Goal: Transaction & Acquisition: Purchase product/service

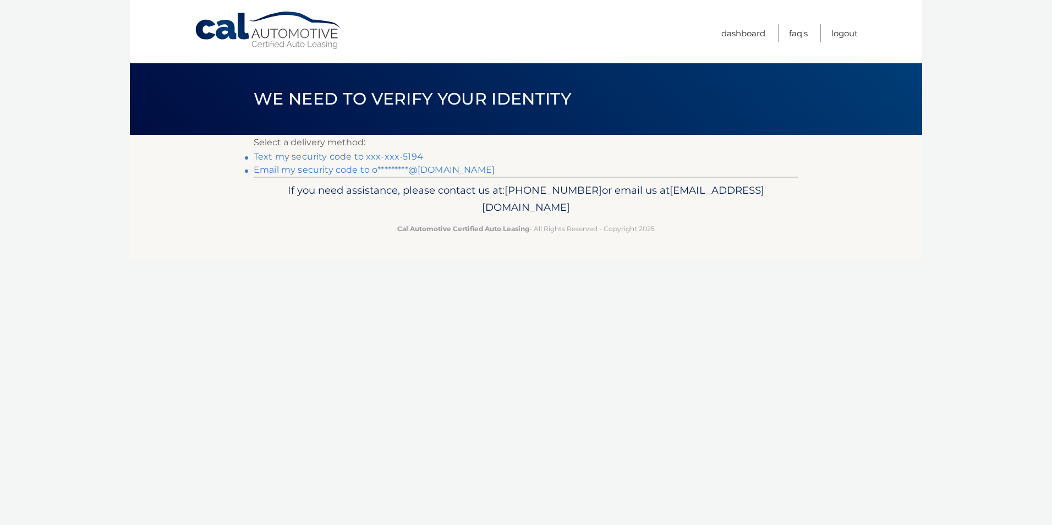
click at [377, 155] on link "Text my security code to xxx-xxx-5194" at bounding box center [339, 156] width 170 height 10
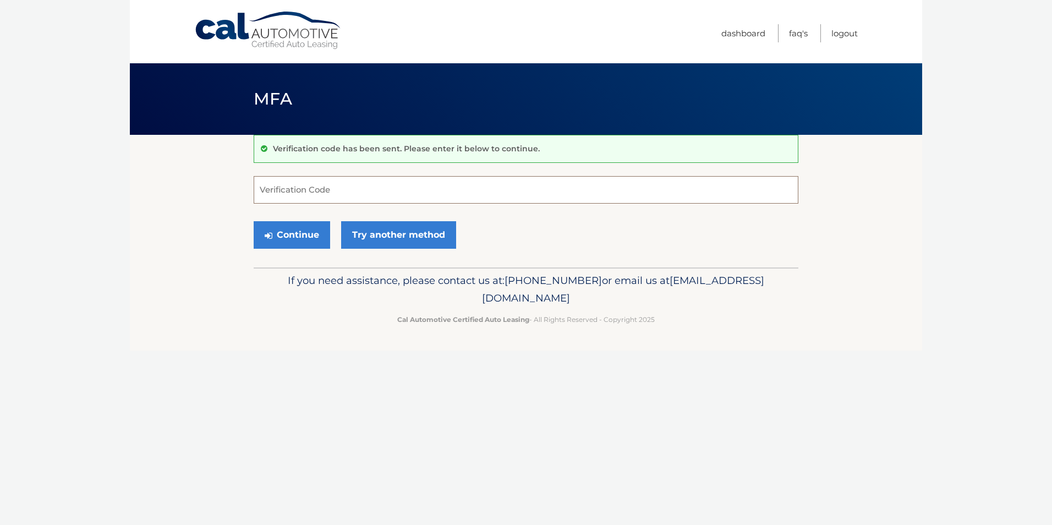
click at [349, 188] on input "Verification Code" at bounding box center [526, 190] width 545 height 28
type input "656644"
click at [282, 234] on button "Continue" at bounding box center [292, 235] width 77 height 28
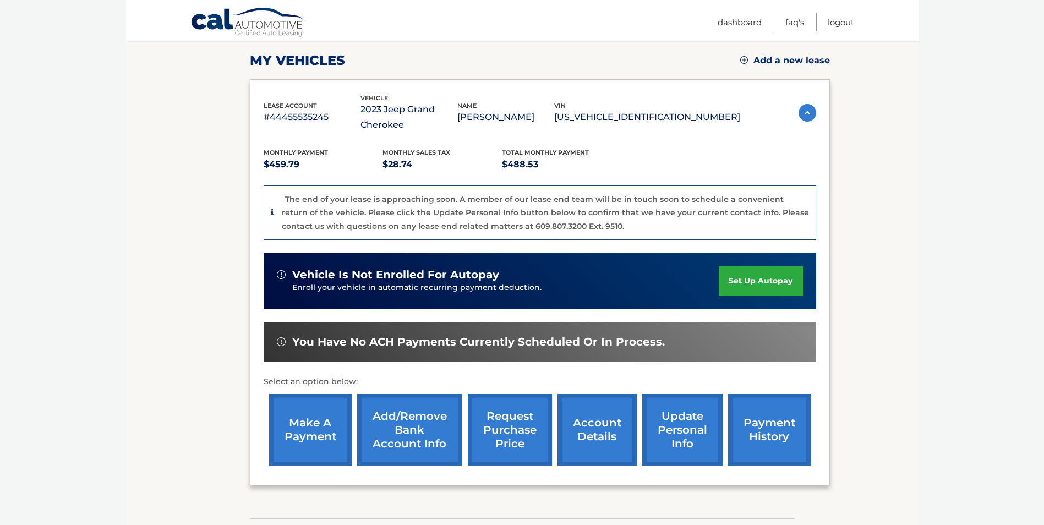
scroll to position [147, 0]
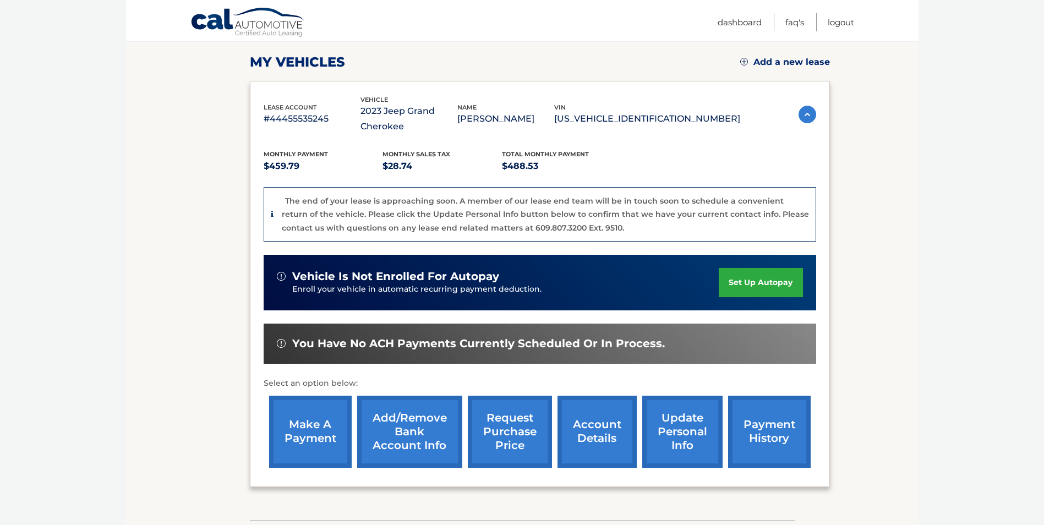
click at [747, 438] on link "payment history" at bounding box center [769, 432] width 83 height 72
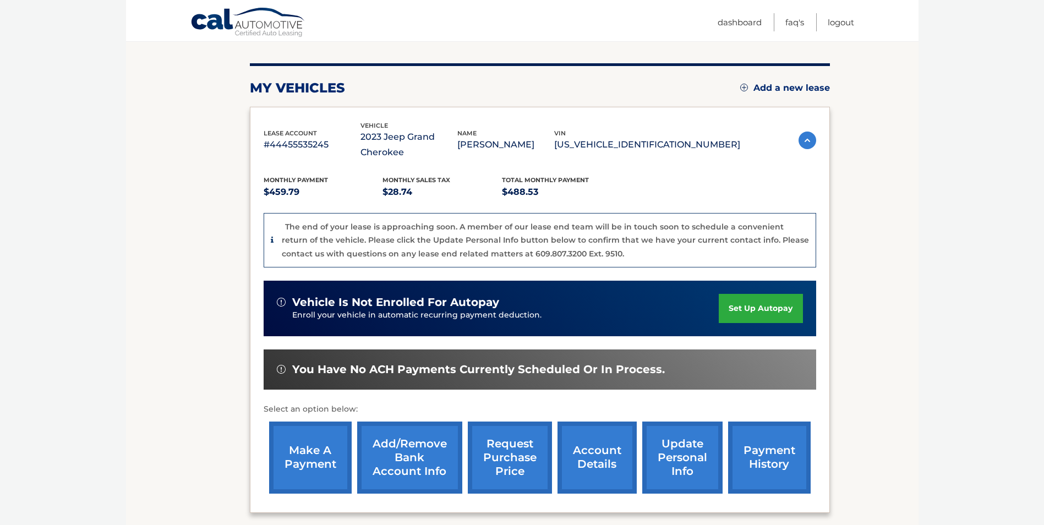
scroll to position [110, 0]
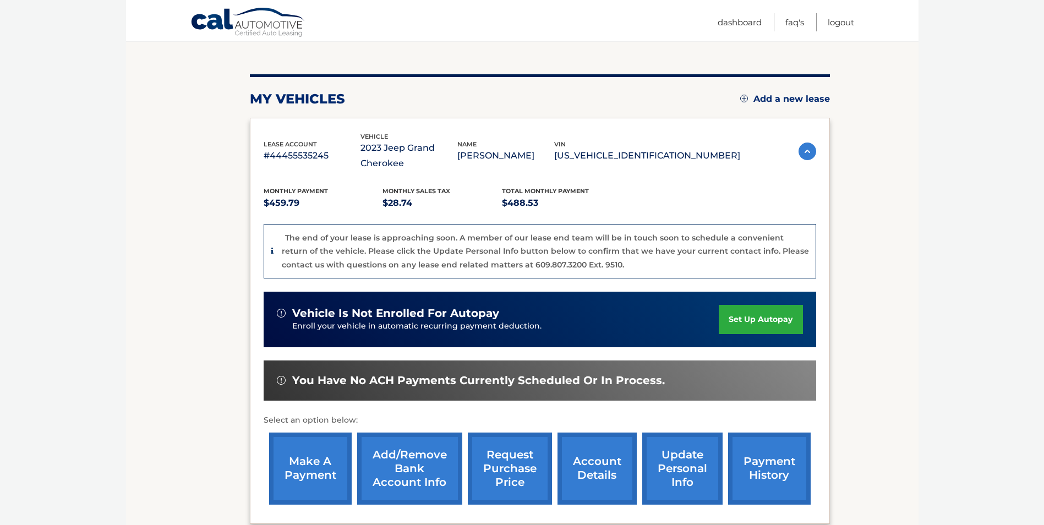
click at [293, 494] on link "make a payment" at bounding box center [310, 469] width 83 height 72
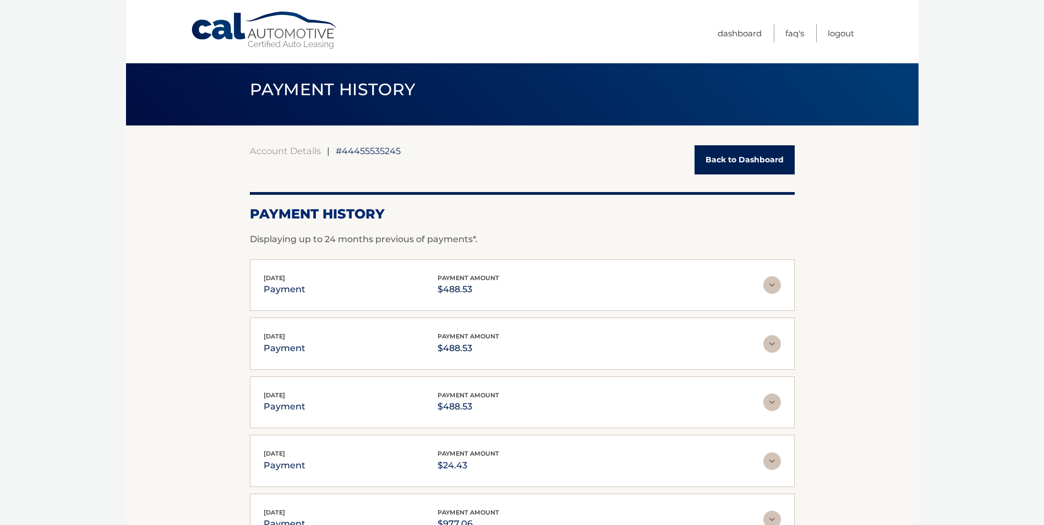
scroll to position [18, 0]
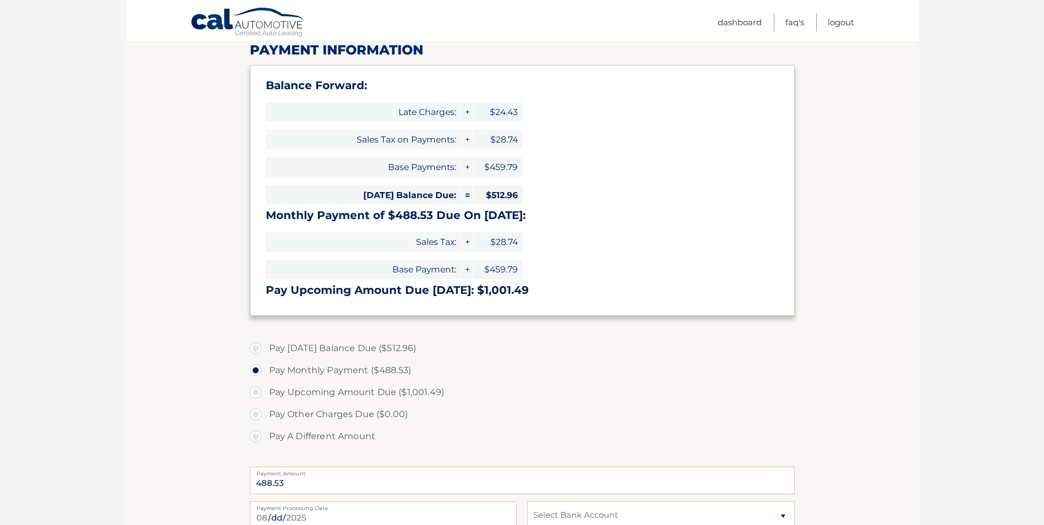
scroll to position [147, 0]
click at [257, 351] on label "Pay [DATE] Balance Due ($512.96)" at bounding box center [522, 347] width 545 height 22
click at [257, 351] on input "Pay [DATE] Balance Due ($512.96)" at bounding box center [259, 345] width 11 height 18
radio input "true"
type input "512.96"
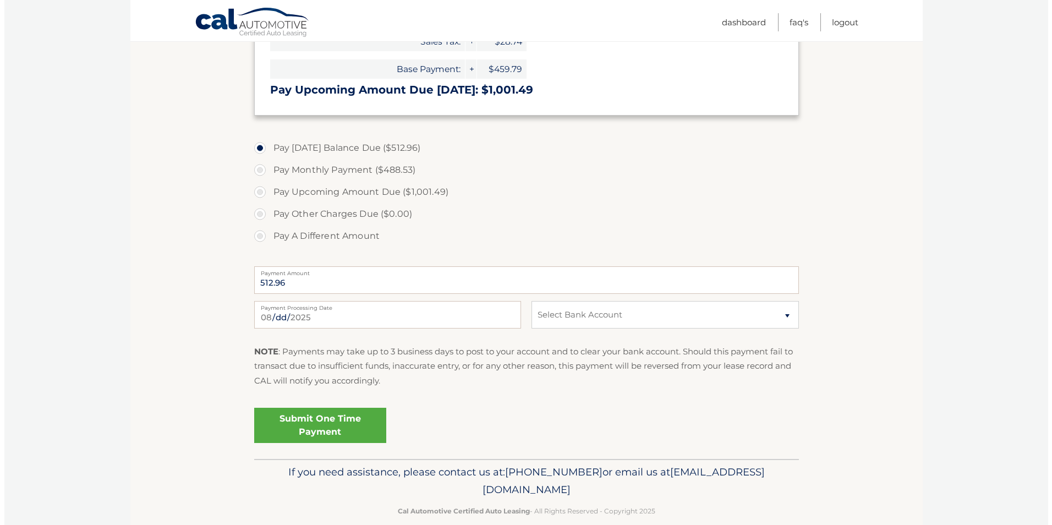
scroll to position [348, 0]
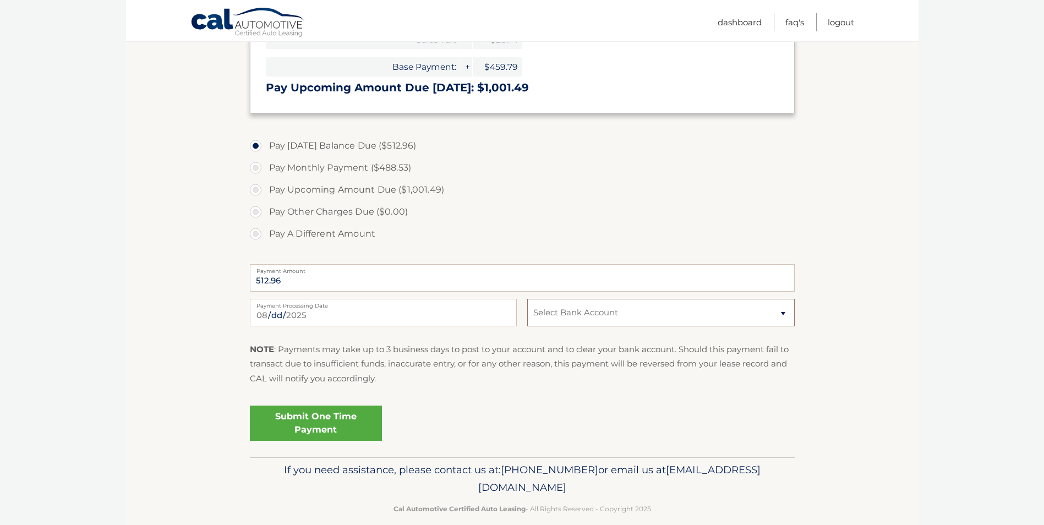
click at [561, 321] on select "Select Bank Account Checking CITIZENS BANK NA *****7884 Checking SANTANDER ****…" at bounding box center [660, 313] width 267 height 28
select select "Nzk2MTI2YjUtOWE2ZS00NDQwLWFkNTUtNWU3YjA5YjZiMjM4"
click at [527, 299] on select "Select Bank Account Checking CITIZENS BANK NA *****7884 Checking SANTANDER ****…" at bounding box center [660, 313] width 267 height 28
click at [362, 416] on link "Submit One Time Payment" at bounding box center [316, 423] width 132 height 35
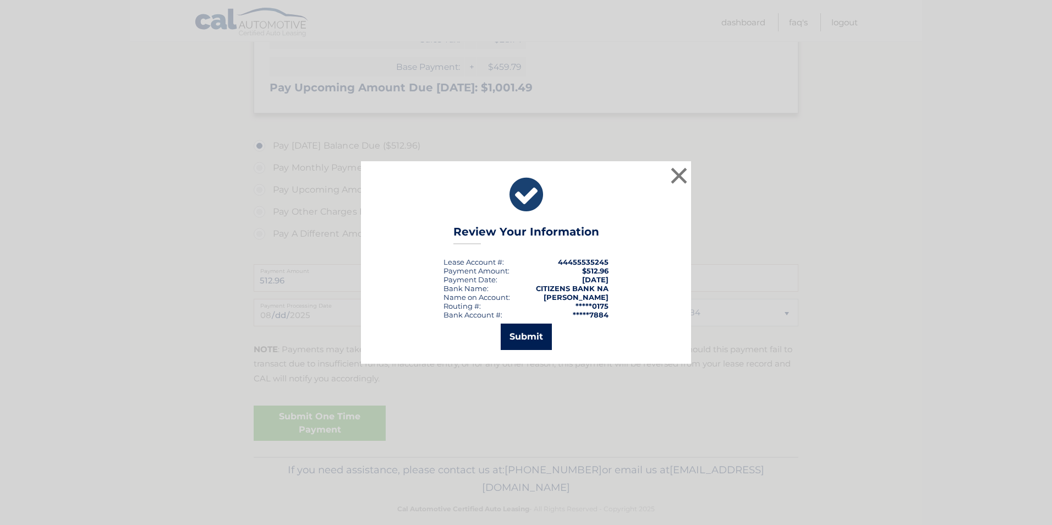
click at [508, 343] on button "Submit" at bounding box center [526, 337] width 51 height 26
